Goal: Task Accomplishment & Management: Use online tool/utility

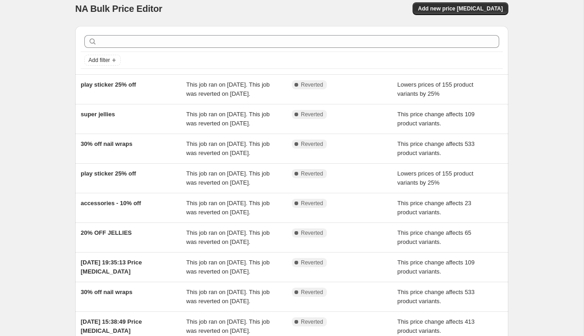
scroll to position [225, 0]
